Goal: Information Seeking & Learning: Learn about a topic

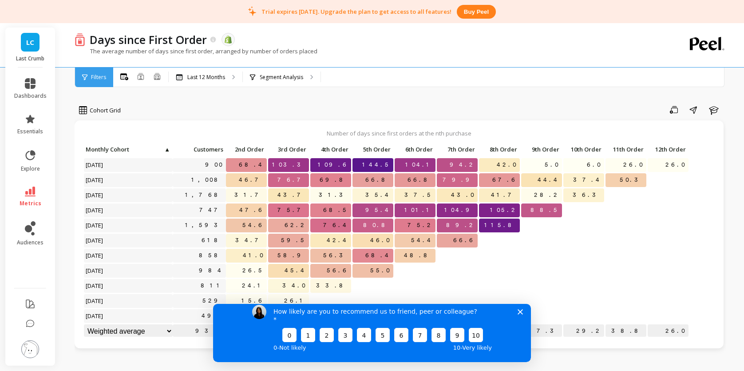
click at [524, 316] on div "How likely are you to recommend us to friend, peer or colleague? 0 1 2 3 4 5 6 …" at bounding box center [372, 328] width 318 height 66
click at [524, 318] on div "How likely are you to recommend us to friend, peer or colleague? 0 1 2 3 4 5 6 …" at bounding box center [372, 328] width 318 height 66
click at [522, 314] on polygon "Close survey" at bounding box center [520, 311] width 5 height 5
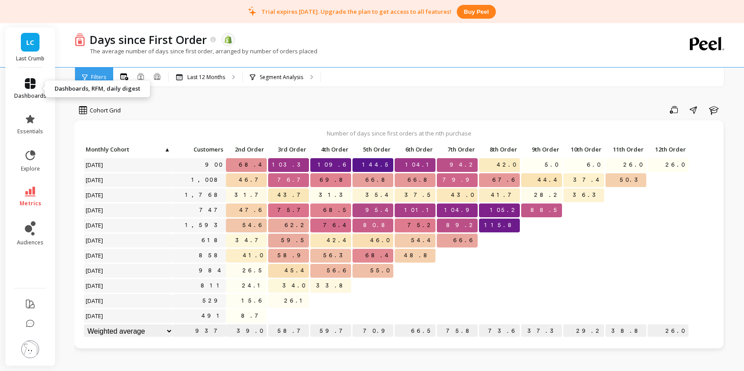
click at [32, 78] on icon at bounding box center [30, 83] width 11 height 11
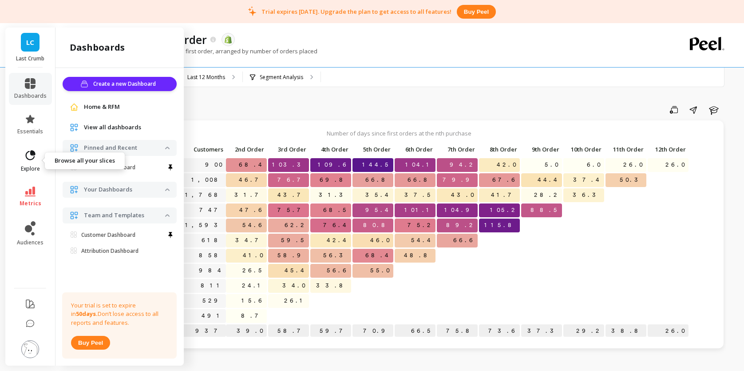
click at [25, 161] on icon at bounding box center [30, 155] width 12 height 12
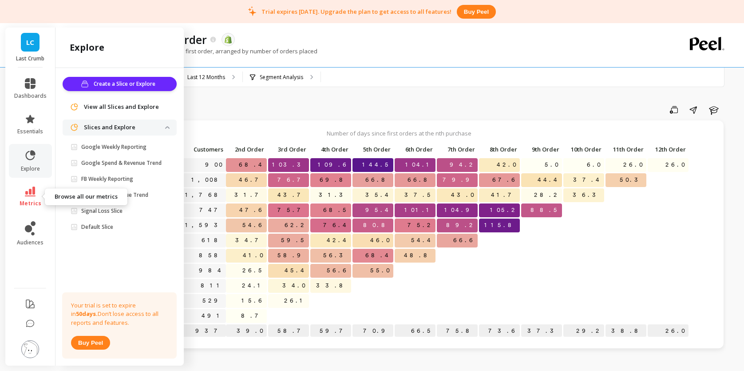
click at [32, 191] on icon at bounding box center [30, 192] width 11 height 10
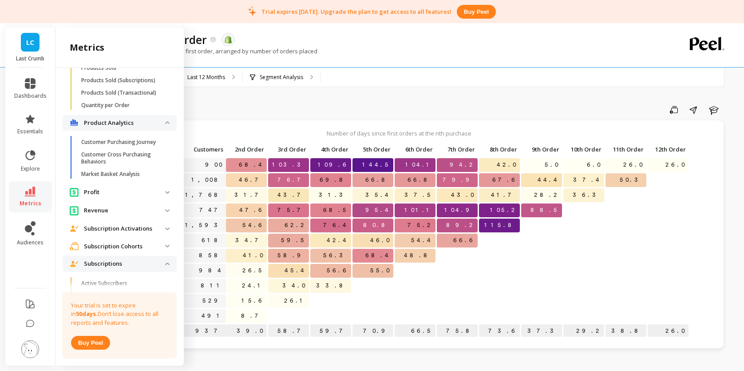
scroll to position [1675, 0]
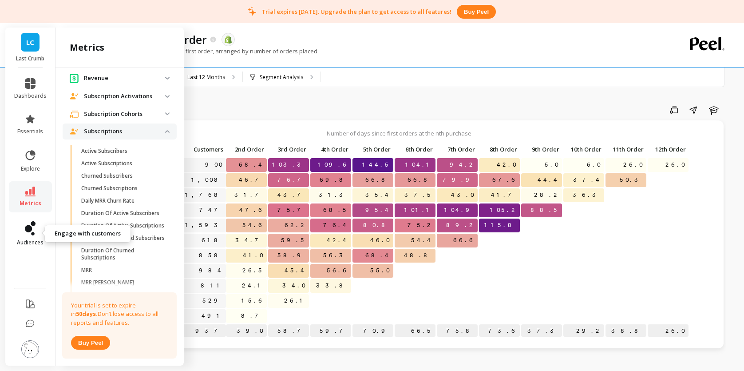
click at [26, 238] on link "audiences" at bounding box center [30, 233] width 32 height 25
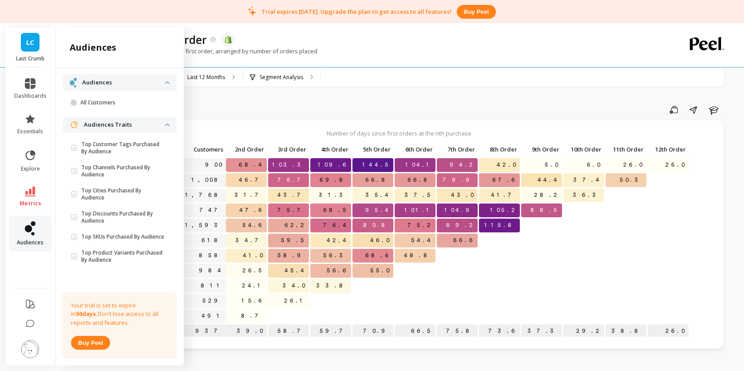
scroll to position [0, 0]
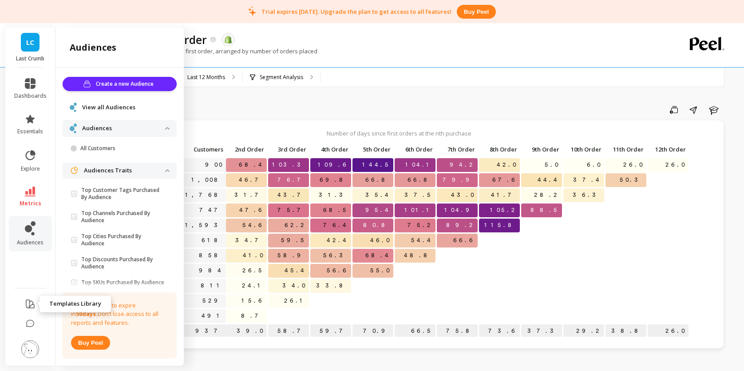
click at [25, 301] on icon at bounding box center [30, 303] width 11 height 11
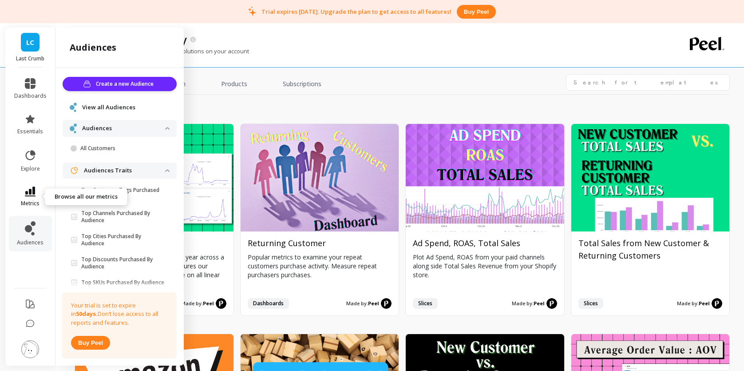
click at [36, 194] on link "metrics" at bounding box center [30, 197] width 32 height 20
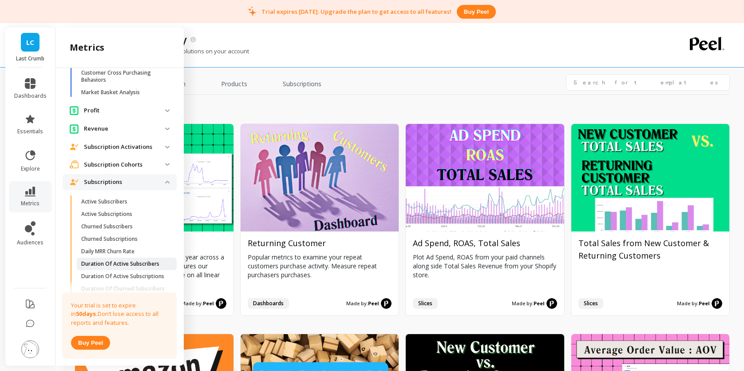
scroll to position [1608, 0]
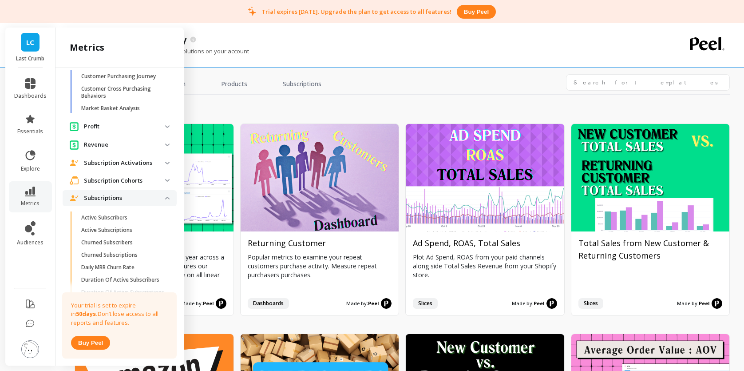
click at [132, 162] on p "Subscription Activations" at bounding box center [124, 163] width 81 height 9
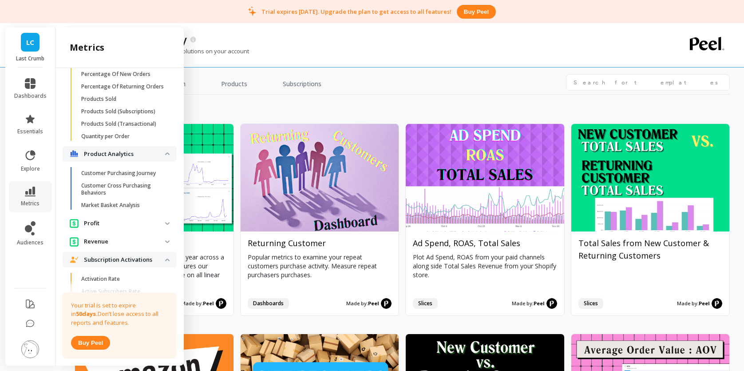
scroll to position [1510, 0]
click at [122, 220] on p "Profit" at bounding box center [124, 224] width 81 height 9
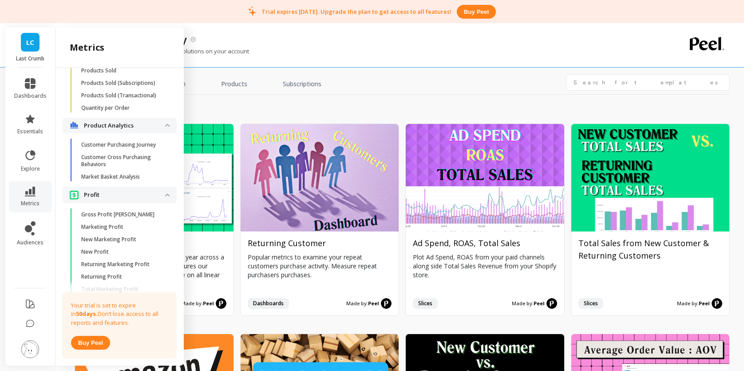
scroll to position [1540, 0]
click at [121, 218] on p "Gross Profit [PERSON_NAME]" at bounding box center [117, 214] width 73 height 7
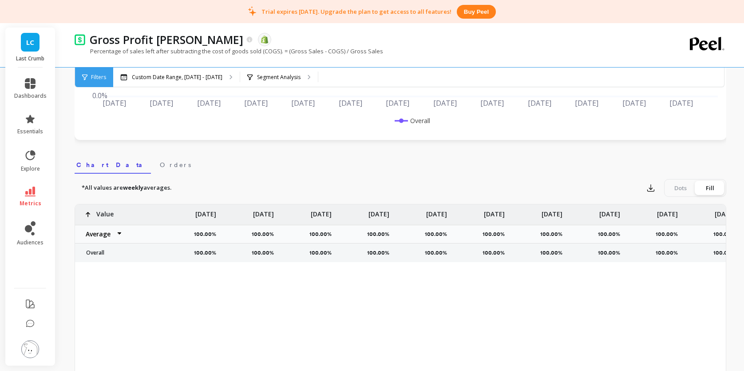
scroll to position [283, 0]
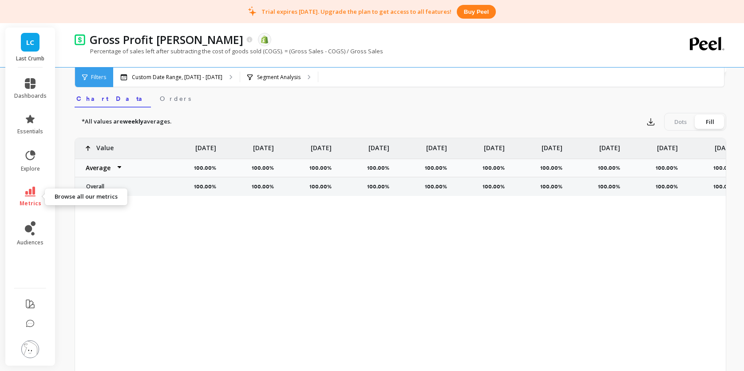
click at [35, 198] on link "metrics" at bounding box center [30, 197] width 32 height 20
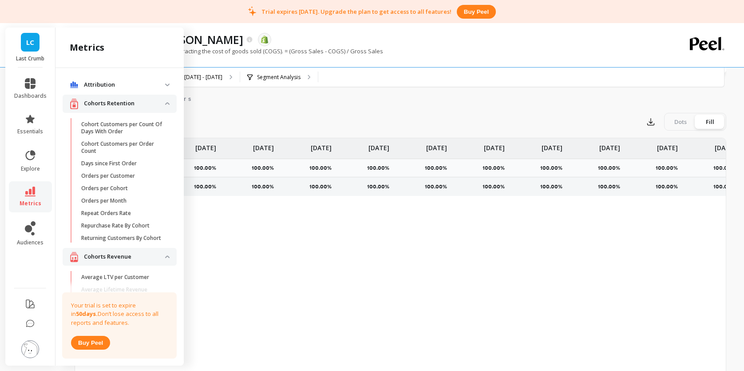
scroll to position [1540, 0]
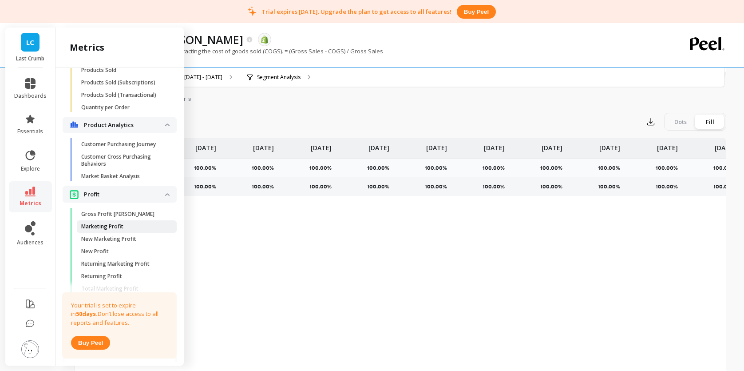
click at [116, 227] on p "Marketing Profit" at bounding box center [102, 226] width 42 height 7
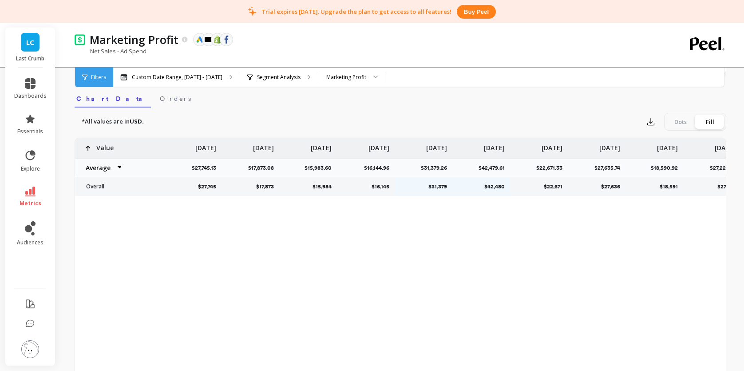
click at [34, 196] on icon at bounding box center [30, 192] width 11 height 10
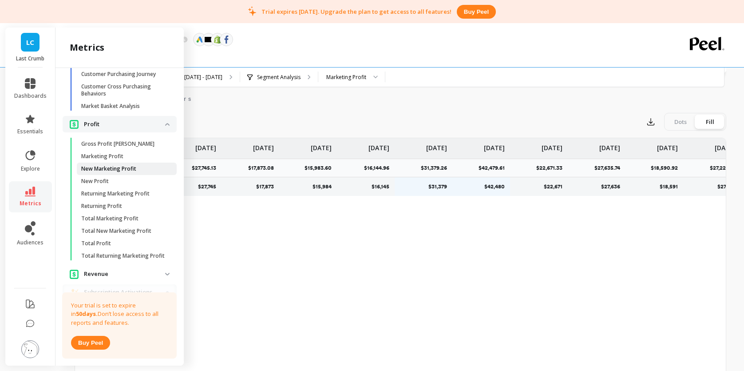
scroll to position [1611, 0]
click at [118, 245] on span "Total Profit" at bounding box center [123, 242] width 85 height 7
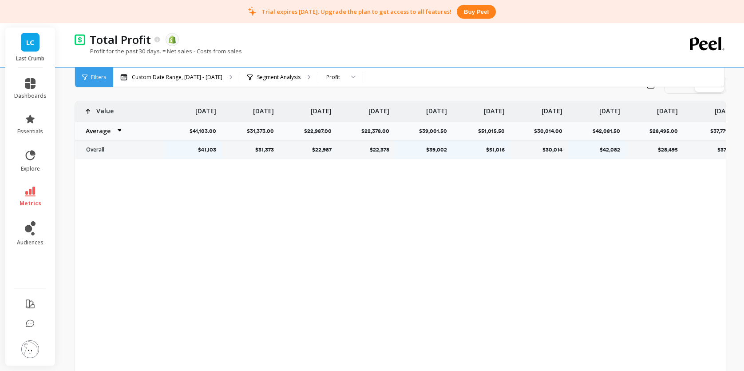
scroll to position [320, 0]
click at [29, 198] on link "metrics" at bounding box center [30, 197] width 32 height 20
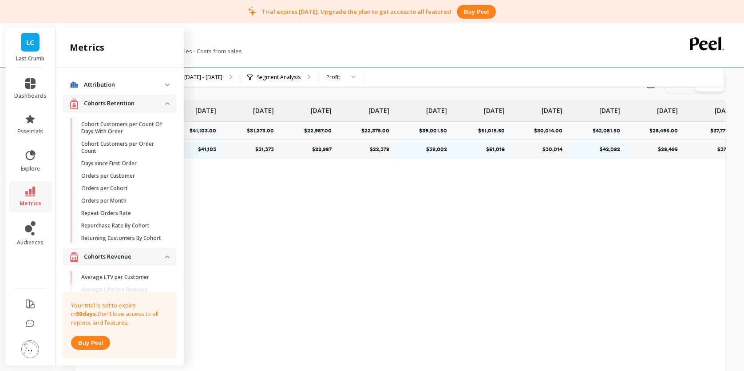
scroll to position [1611, 0]
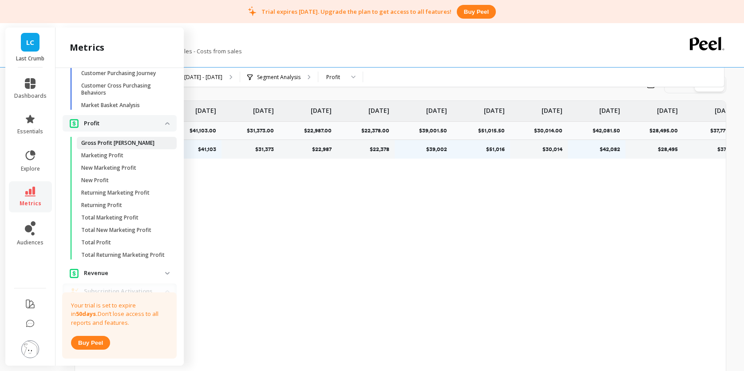
click at [104, 147] on p "Gross Profit [PERSON_NAME]" at bounding box center [117, 142] width 73 height 7
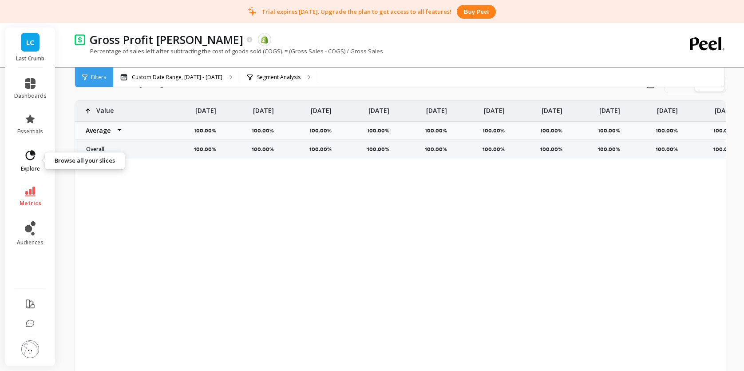
click at [28, 166] on span "explore" at bounding box center [30, 168] width 19 height 7
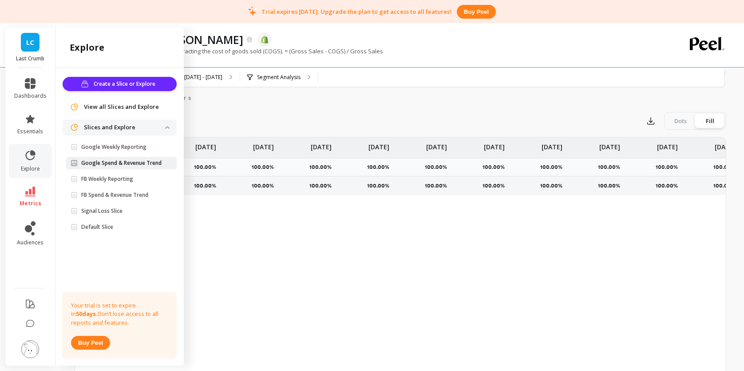
scroll to position [238, 0]
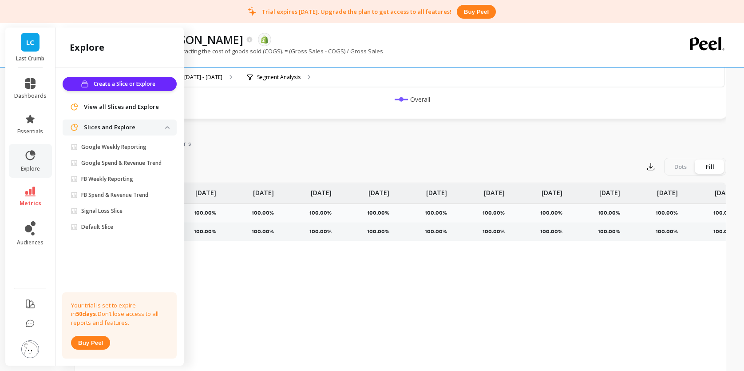
click at [46, 121] on li "essentials" at bounding box center [30, 124] width 43 height 32
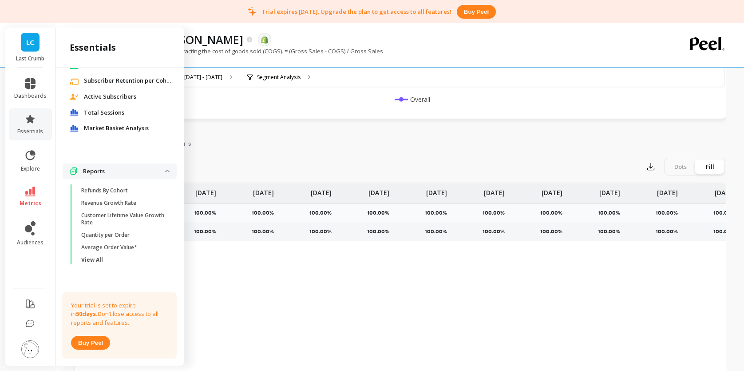
scroll to position [0, 0]
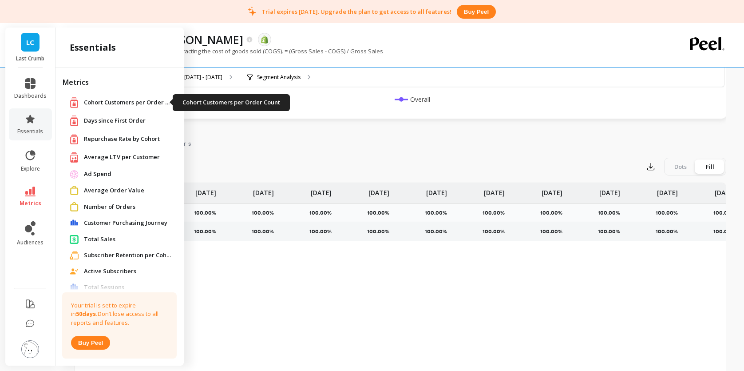
click at [131, 104] on span "Cohort Customers per Order Count" at bounding box center [128, 102] width 89 height 9
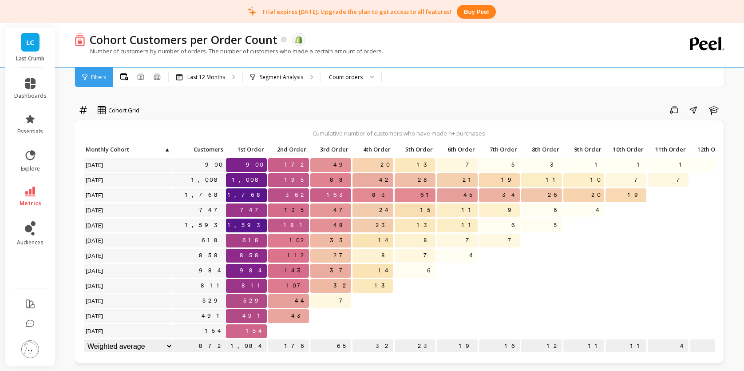
scroll to position [0, 0]
click at [40, 199] on link "metrics" at bounding box center [30, 197] width 32 height 20
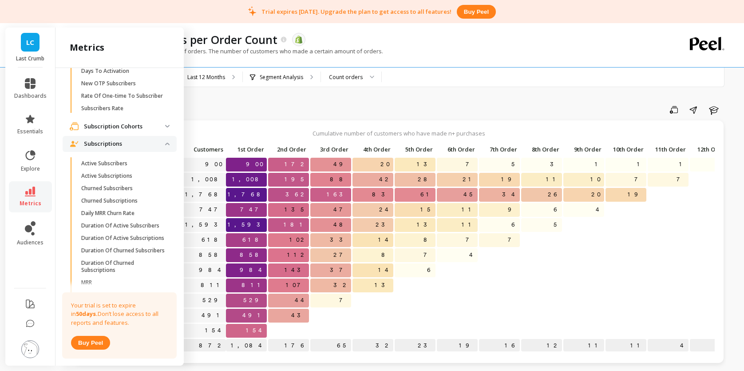
scroll to position [1875, 0]
click at [113, 164] on p "Active Subscribers" at bounding box center [104, 163] width 46 height 7
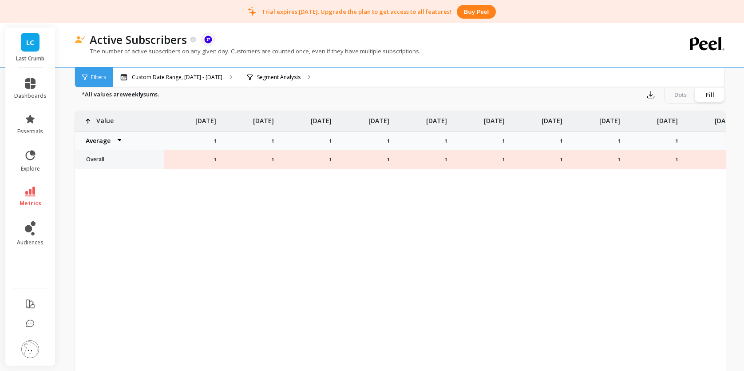
scroll to position [228, 0]
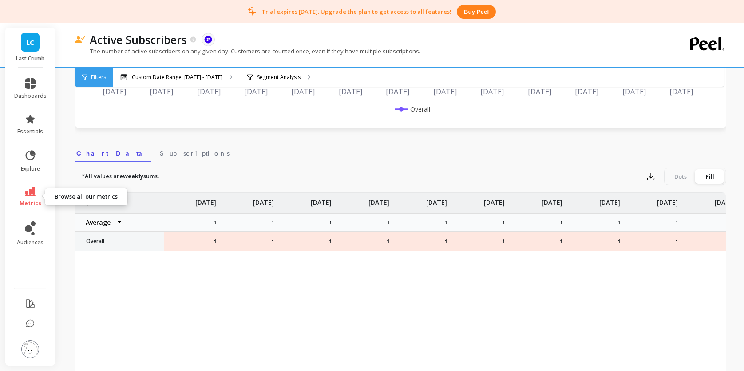
click at [24, 194] on link "metrics" at bounding box center [30, 197] width 32 height 20
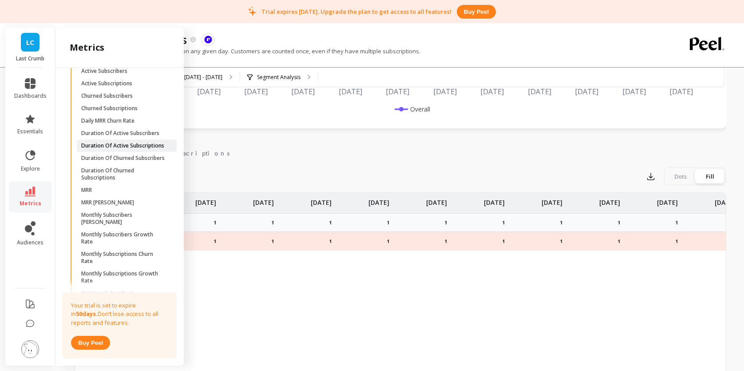
scroll to position [1969, 0]
click at [103, 119] on p "Daily MRR Churn Rate" at bounding box center [107, 119] width 53 height 7
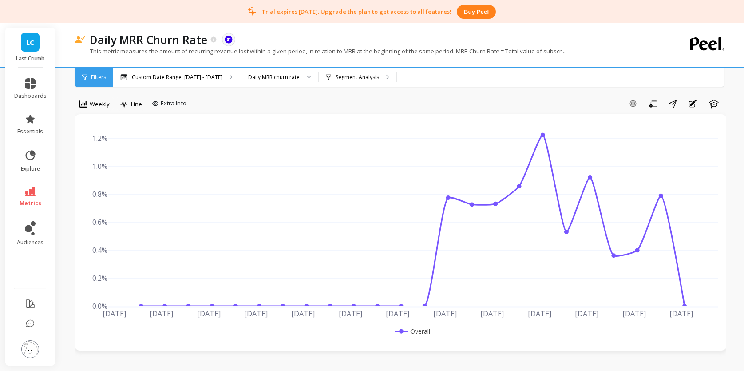
scroll to position [7, 0]
click at [26, 89] on link "dashboards" at bounding box center [30, 88] width 32 height 21
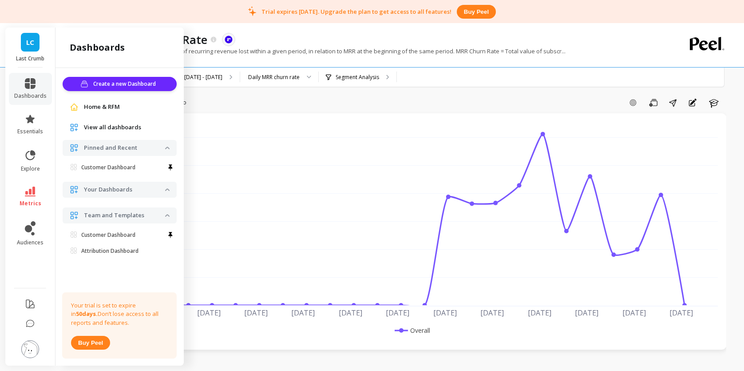
click at [35, 188] on icon at bounding box center [30, 192] width 11 height 10
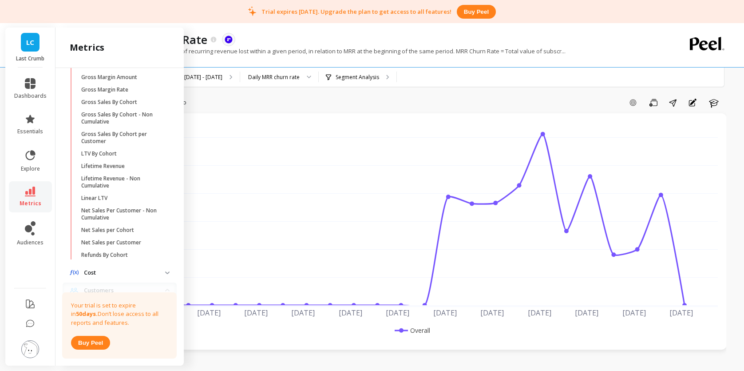
scroll to position [0, 0]
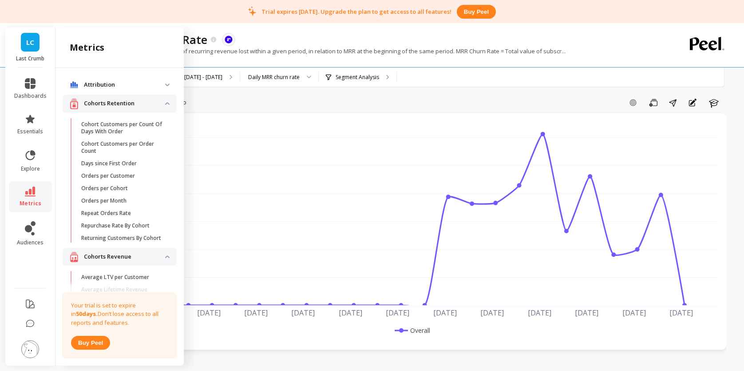
click at [131, 105] on p "Cohorts Retention" at bounding box center [124, 103] width 81 height 9
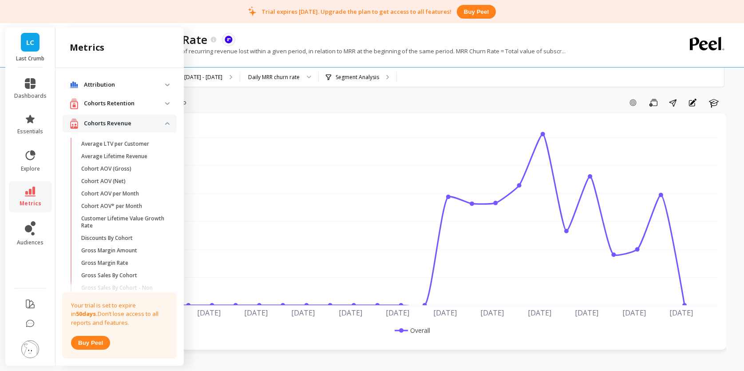
click at [137, 121] on p "Cohorts Revenue" at bounding box center [124, 123] width 81 height 9
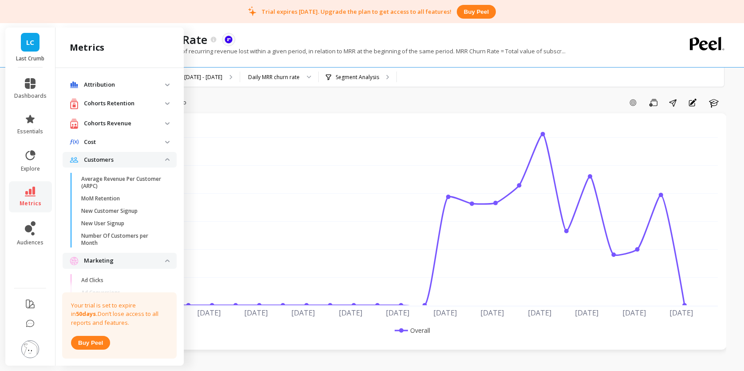
click at [137, 163] on p "Customers" at bounding box center [124, 159] width 81 height 9
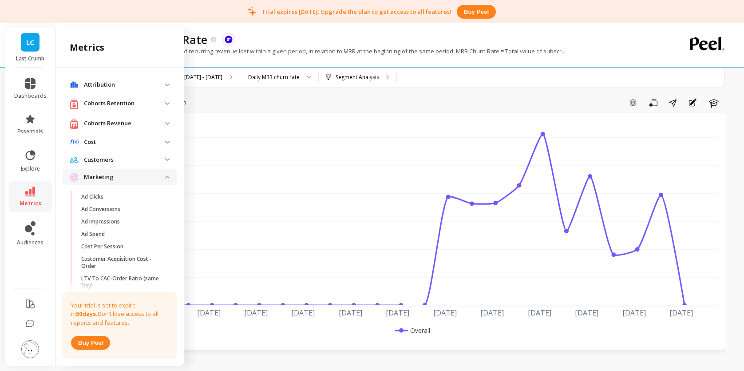
click at [141, 177] on p "Marketing" at bounding box center [124, 177] width 81 height 9
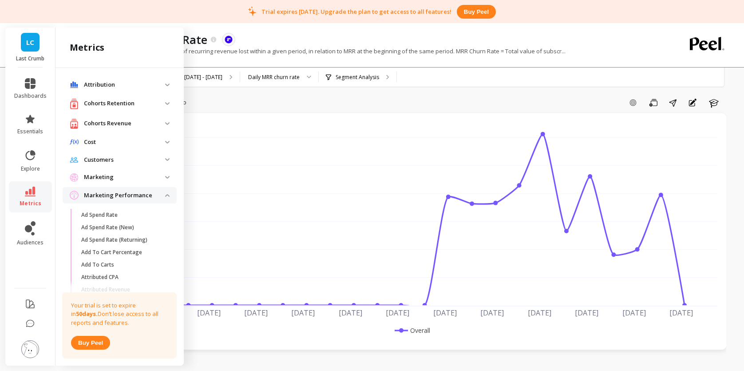
click at [143, 192] on p "Marketing Performance" at bounding box center [124, 195] width 81 height 9
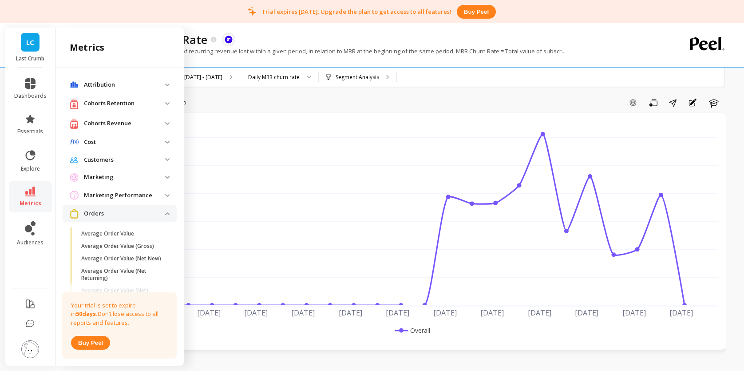
click at [118, 200] on div "Marketing Performance" at bounding box center [117, 195] width 95 height 9
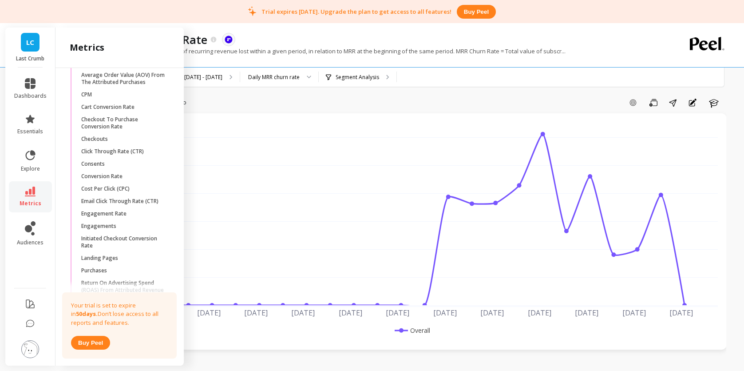
scroll to position [227, 0]
click at [24, 224] on link "audiences" at bounding box center [30, 233] width 32 height 25
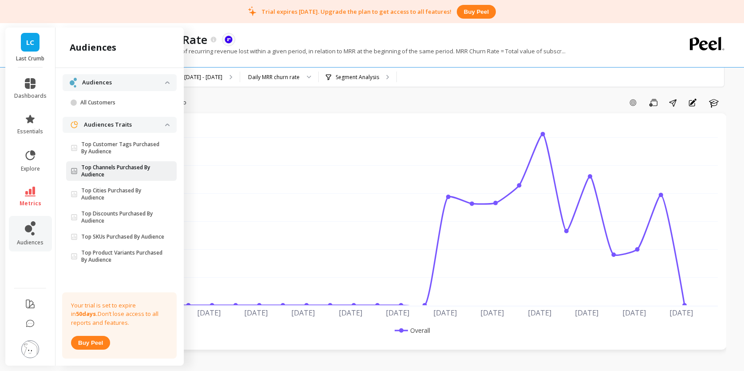
scroll to position [52, 0]
click at [37, 199] on link "metrics" at bounding box center [30, 197] width 32 height 20
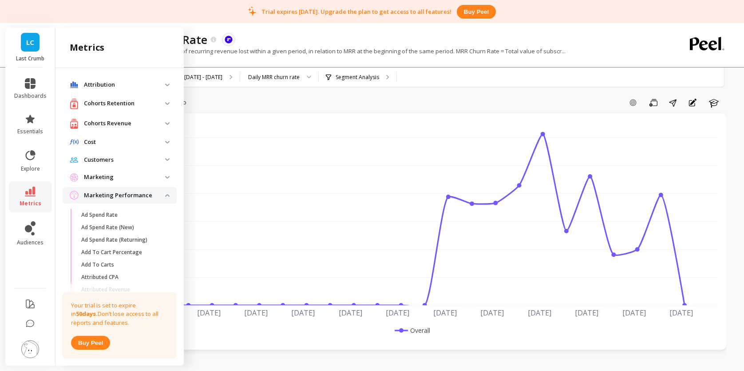
scroll to position [0, 0]
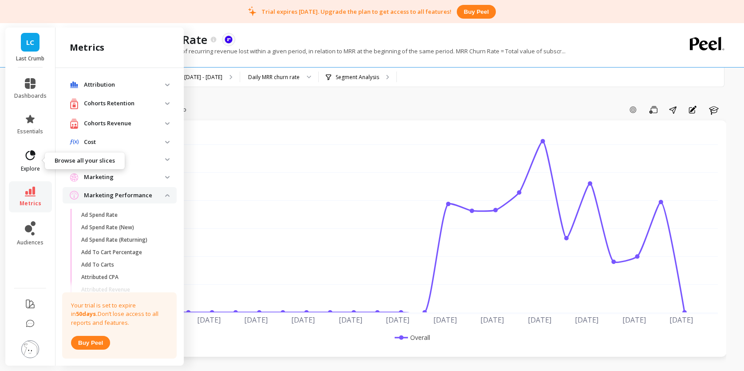
click at [35, 164] on link "explore" at bounding box center [30, 160] width 32 height 23
